Goal: Navigation & Orientation: Understand site structure

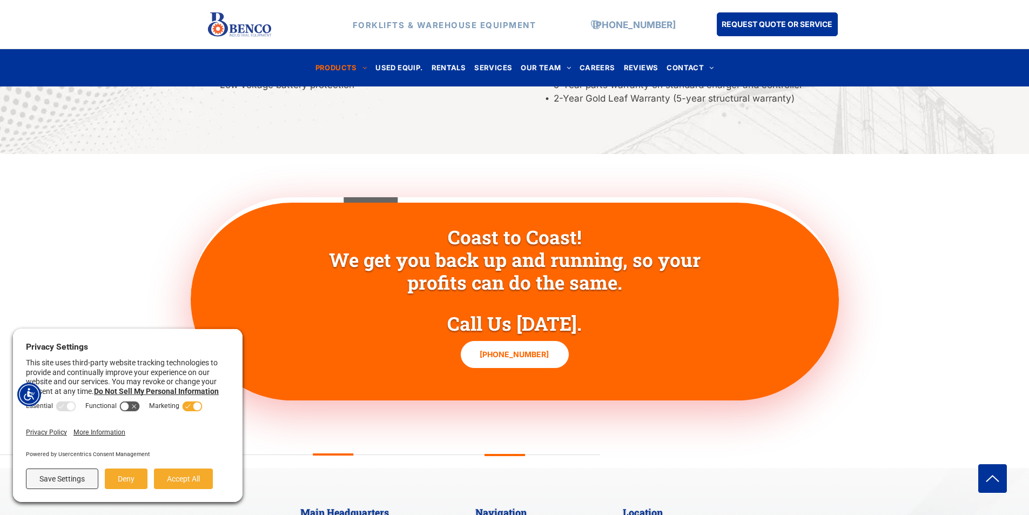
scroll to position [1750, 0]
